Goal: Navigation & Orientation: Find specific page/section

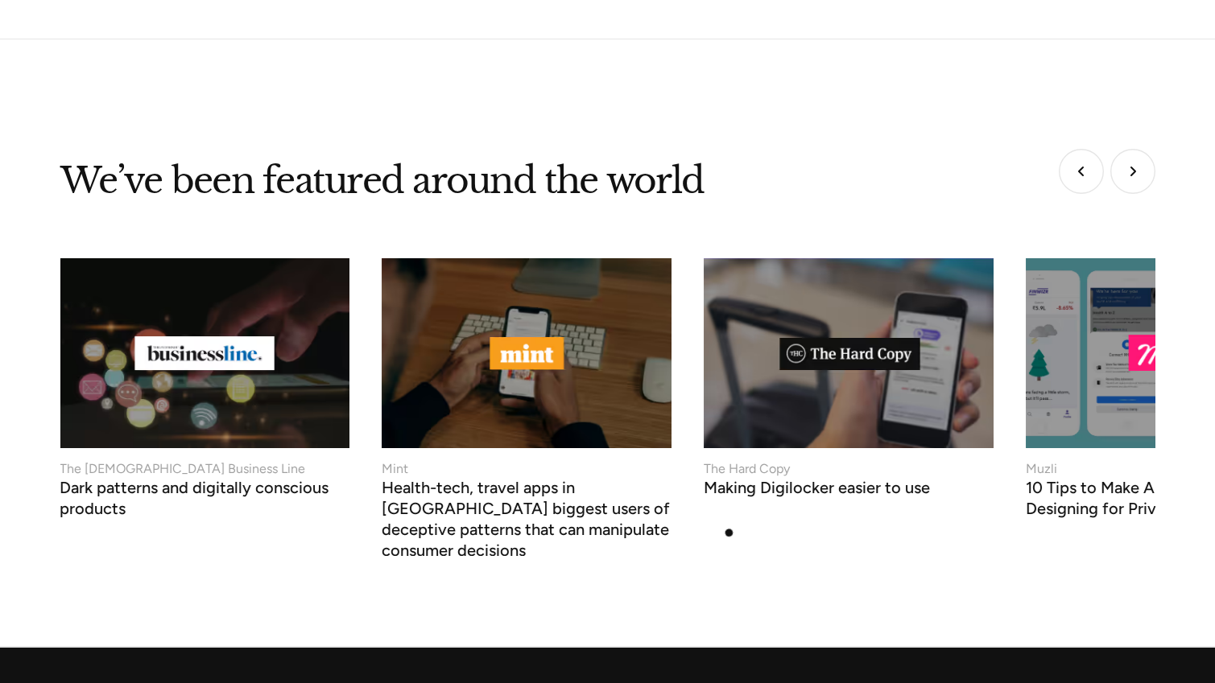
scroll to position [6220, 0]
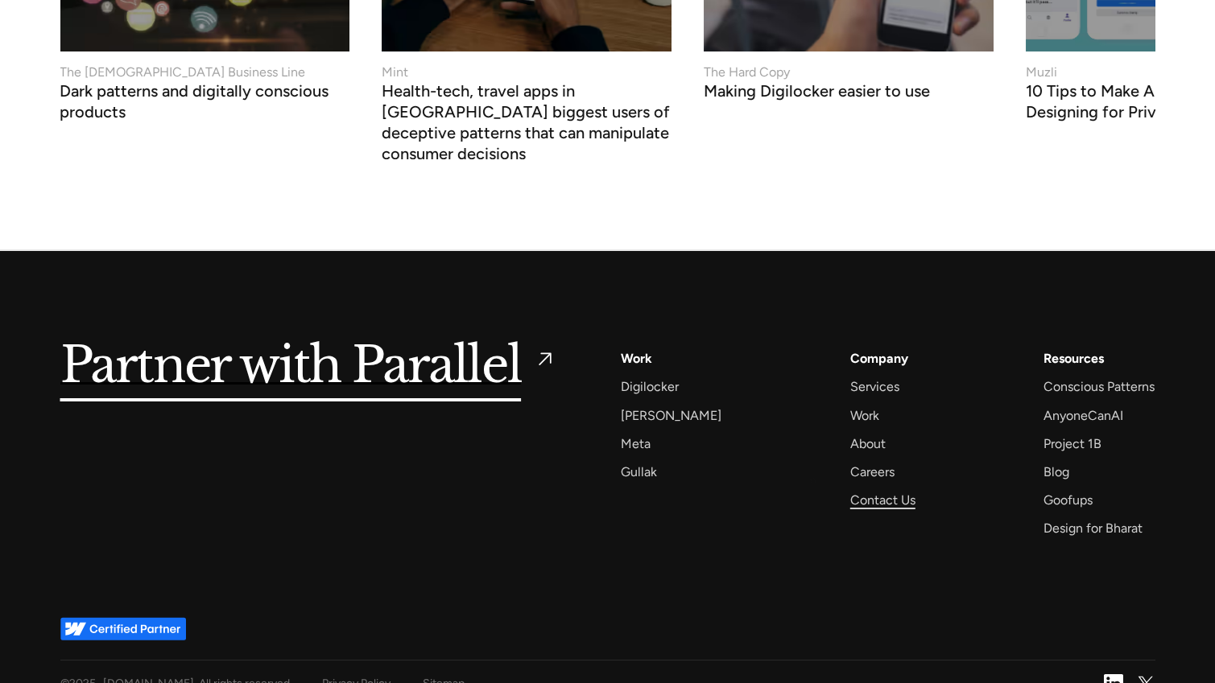
click at [863, 489] on div "Contact Us" at bounding box center [882, 500] width 65 height 22
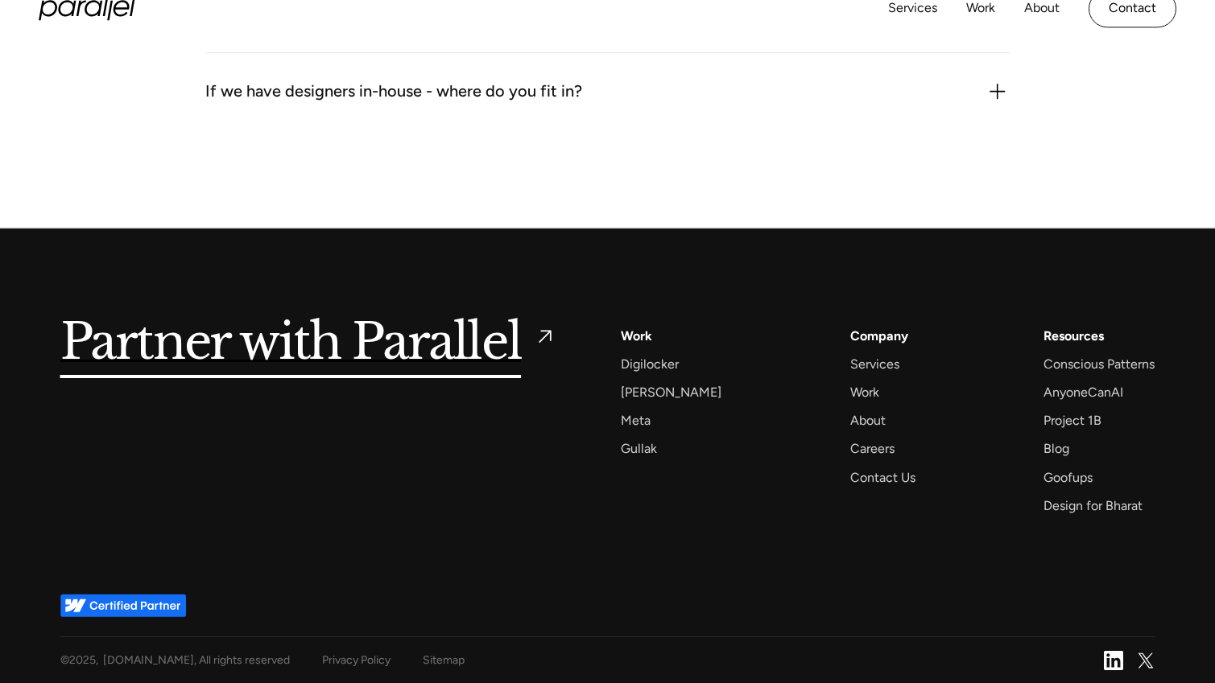
scroll to position [2514, 0]
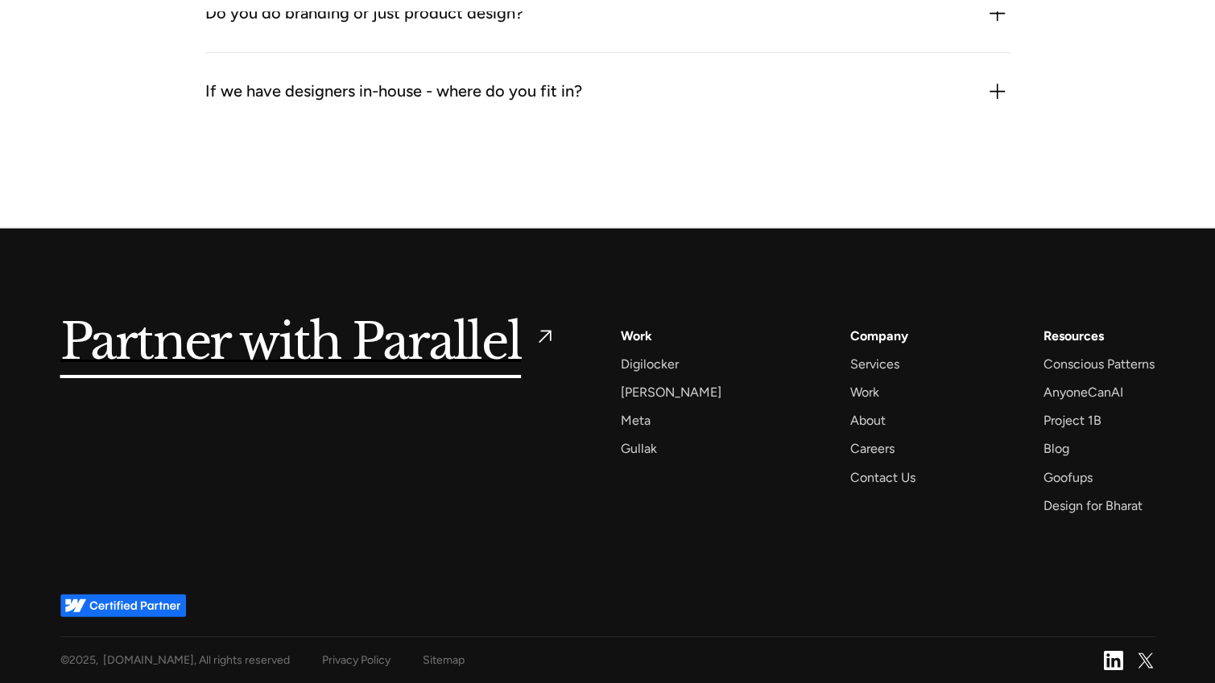
click at [353, 654] on div "Privacy Policy" at bounding box center [356, 660] width 68 height 20
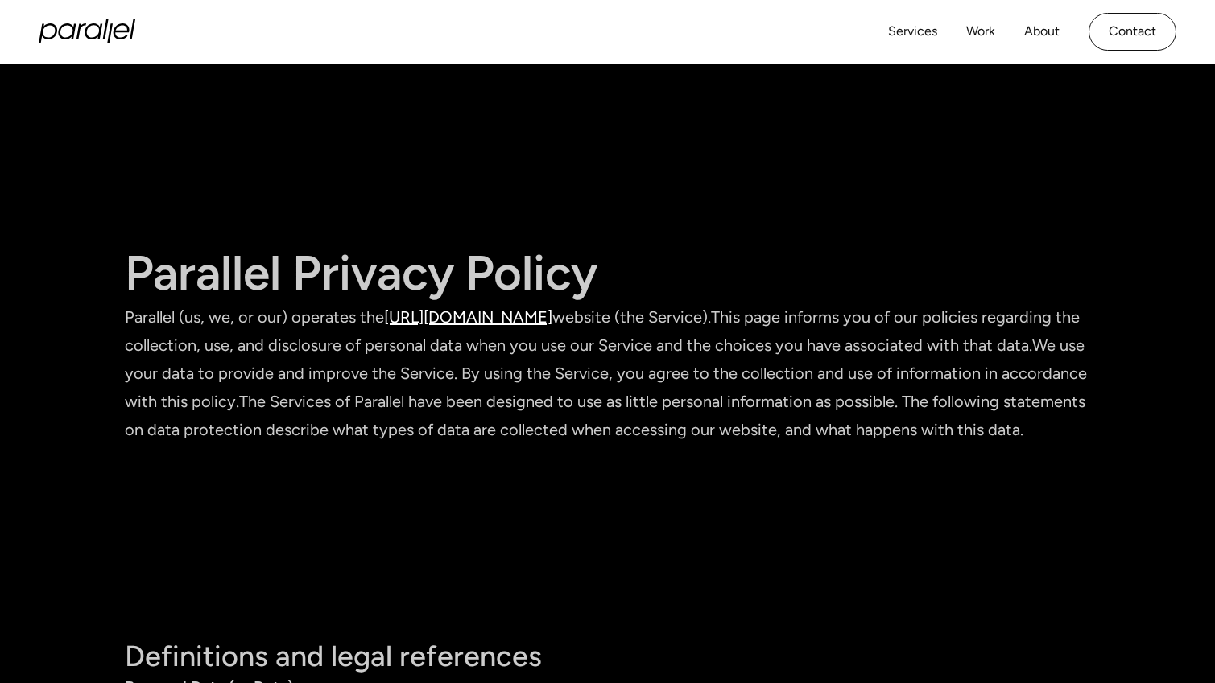
click at [728, 291] on h1 "Parallel Privacy Policy" at bounding box center [608, 274] width 966 height 60
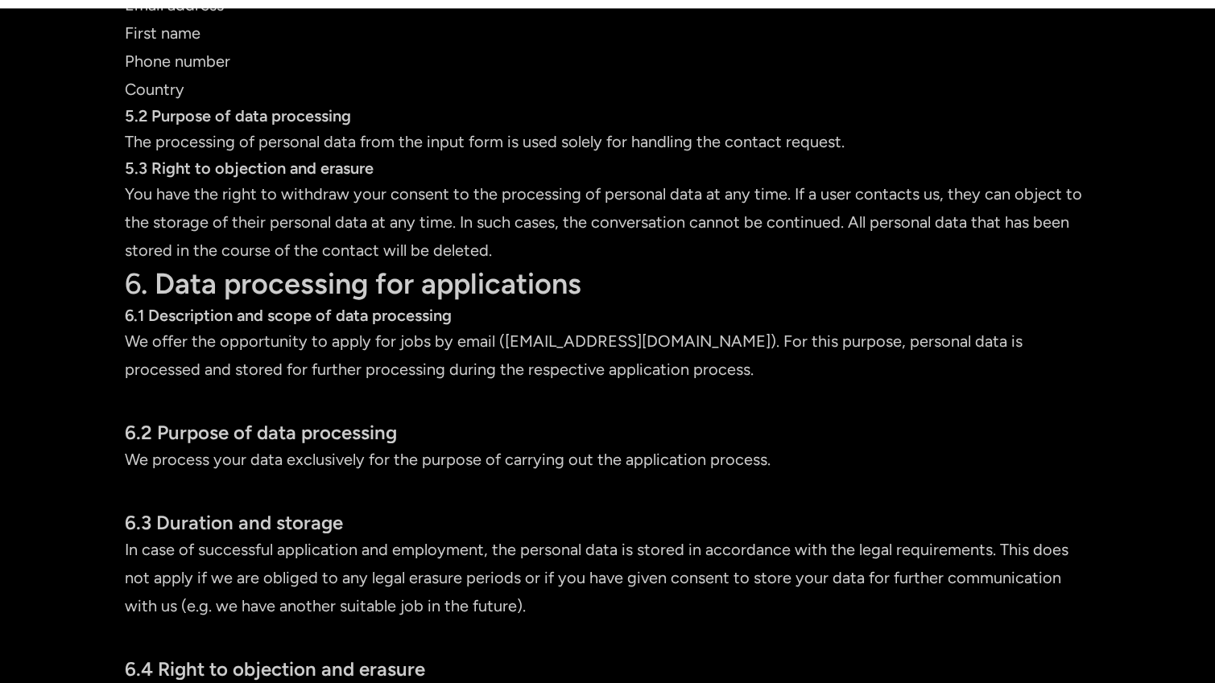
scroll to position [5892, 0]
